Goal: Browse casually

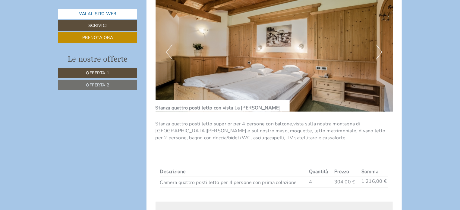
scroll to position [538, 0]
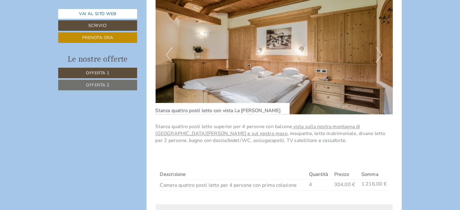
click at [381, 56] on button "Next" at bounding box center [379, 54] width 6 height 15
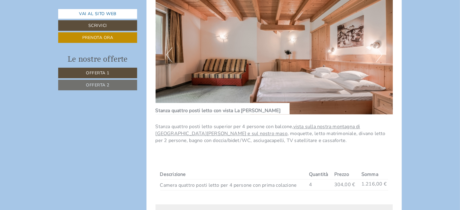
click at [381, 56] on button "Next" at bounding box center [379, 54] width 6 height 15
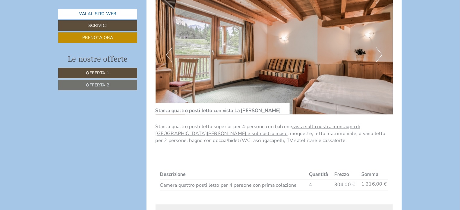
click at [381, 56] on button "Next" at bounding box center [379, 54] width 6 height 15
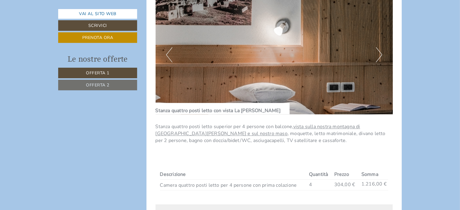
click at [381, 56] on button "Next" at bounding box center [379, 54] width 6 height 15
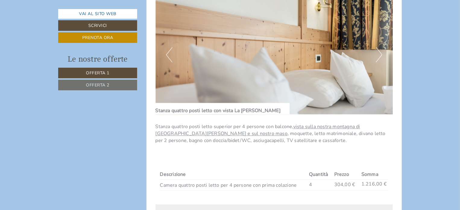
click at [381, 56] on button "Next" at bounding box center [379, 54] width 6 height 15
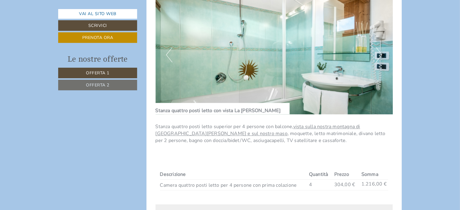
click at [381, 56] on button "Next" at bounding box center [379, 54] width 6 height 15
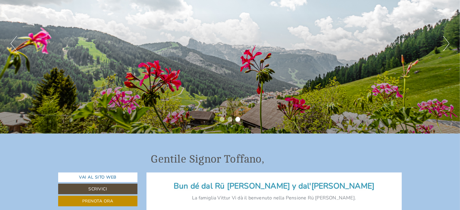
scroll to position [0, 0]
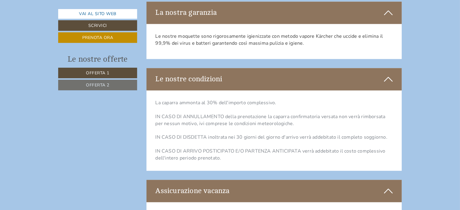
scroll to position [1798, 0]
